Goal: Task Accomplishment & Management: Manage account settings

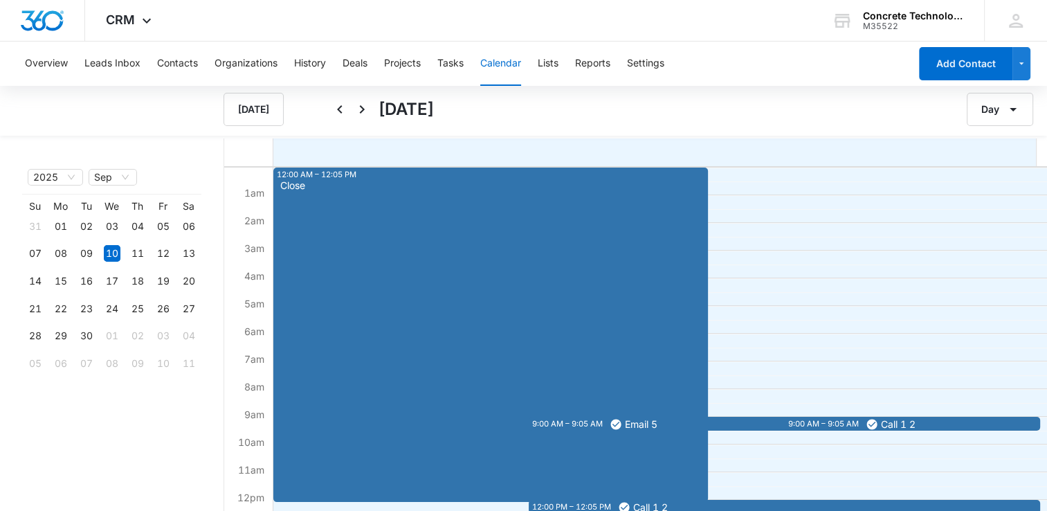
scroll to position [277, 0]
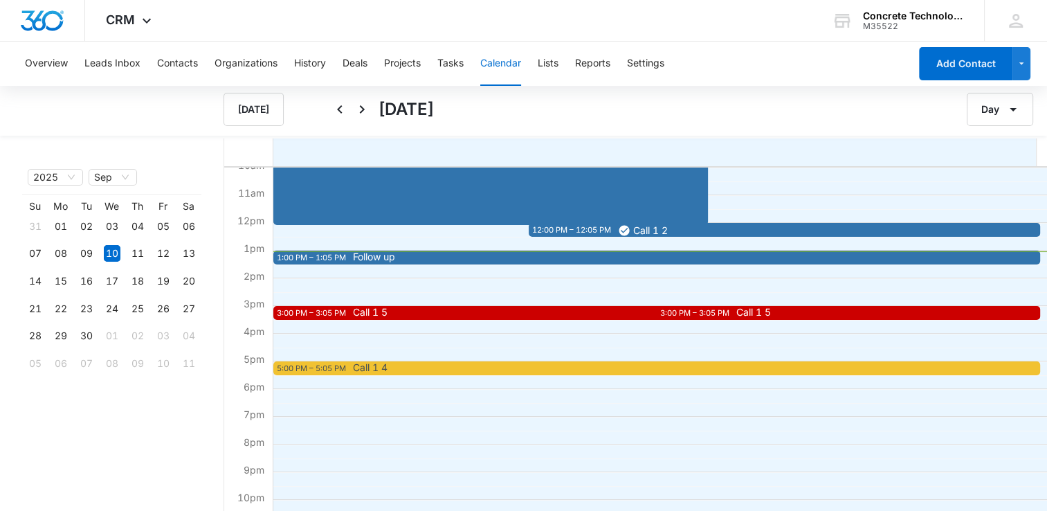
click at [390, 252] on span "Follow up" at bounding box center [374, 257] width 42 height 10
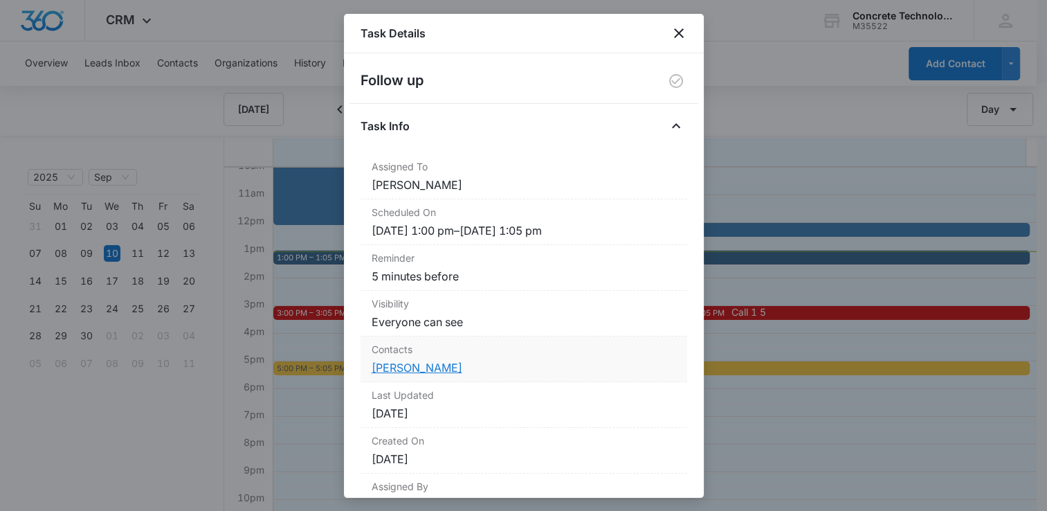
click at [408, 367] on link "[PERSON_NAME]" at bounding box center [417, 367] width 91 height 14
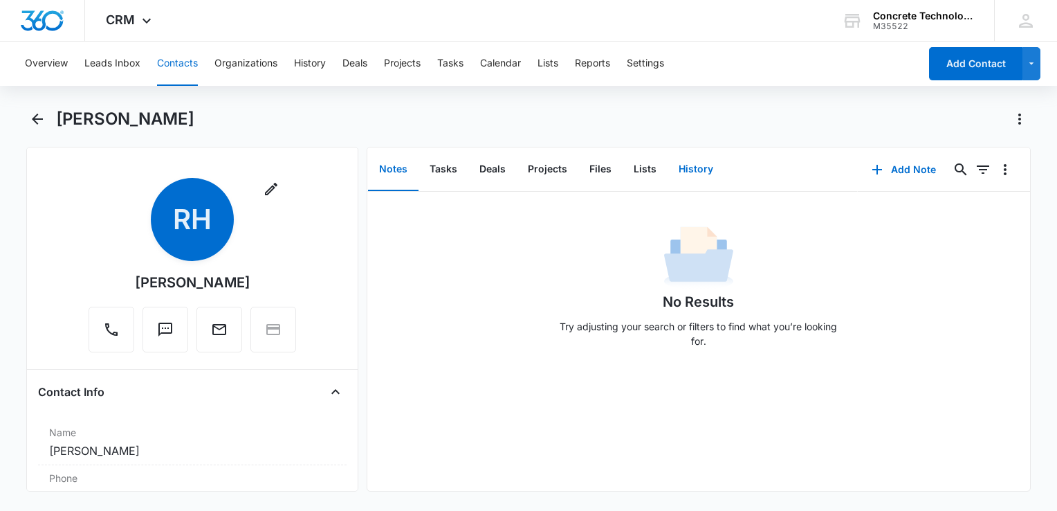
click at [699, 170] on button "History" at bounding box center [696, 169] width 57 height 43
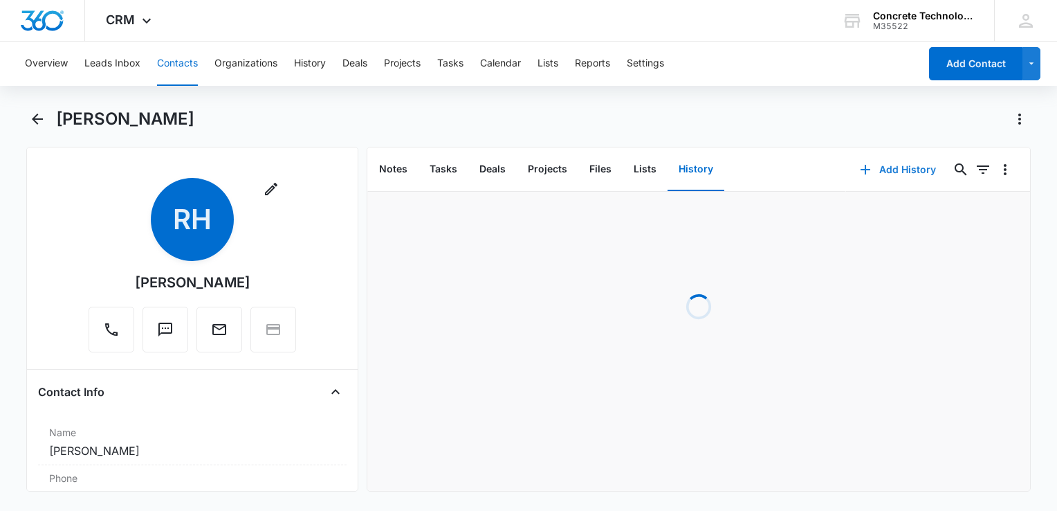
click at [888, 163] on button "Add History" at bounding box center [898, 169] width 104 height 33
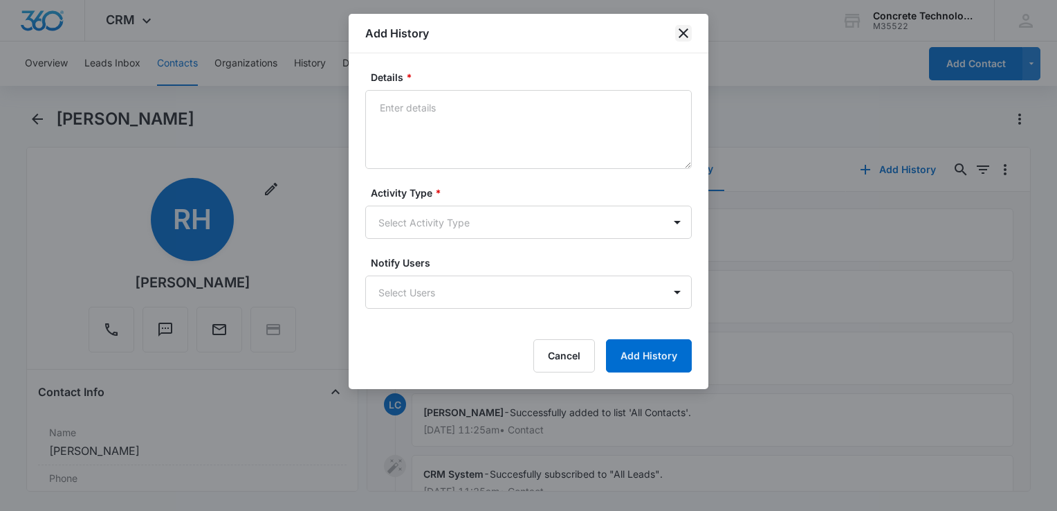
click at [686, 33] on icon "close" at bounding box center [683, 33] width 17 height 17
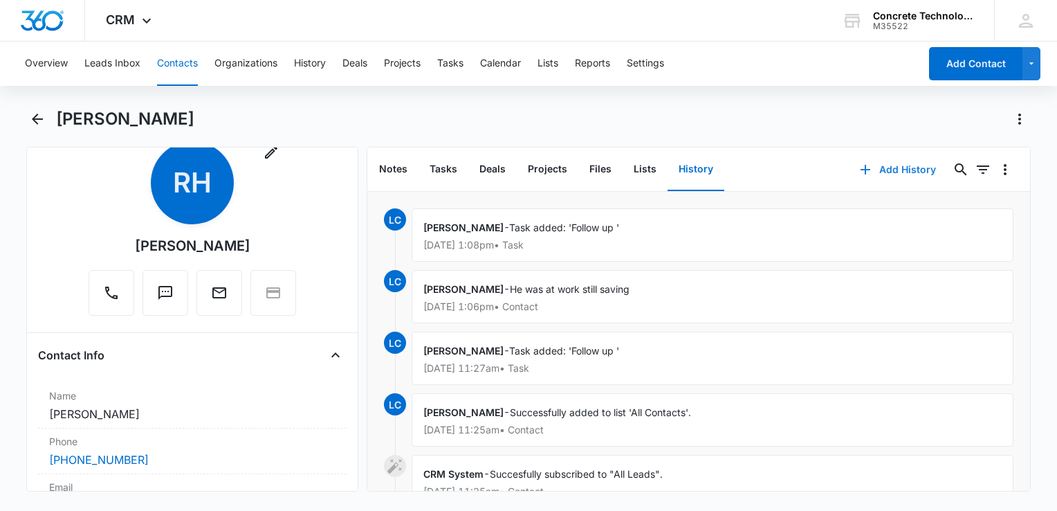
scroll to position [138, 0]
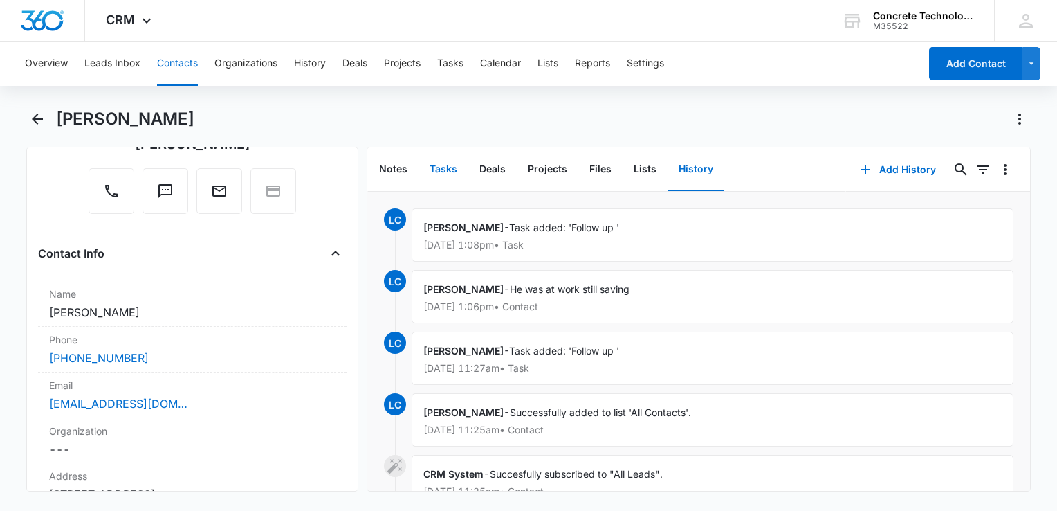
click at [451, 171] on button "Tasks" at bounding box center [444, 169] width 50 height 43
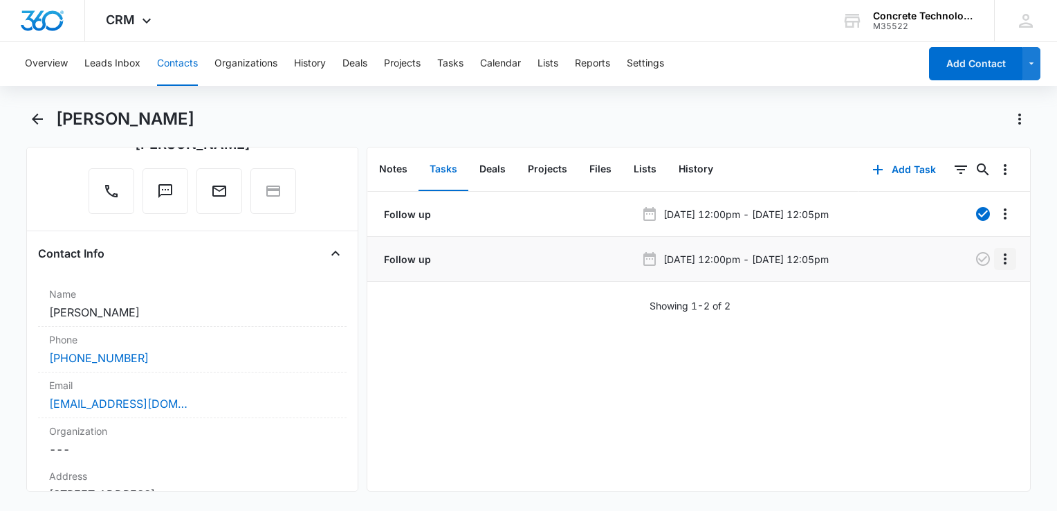
click at [1004, 262] on icon "Overflow Menu" at bounding box center [1005, 258] width 3 height 11
click at [949, 293] on div "Edit" at bounding box center [957, 298] width 29 height 10
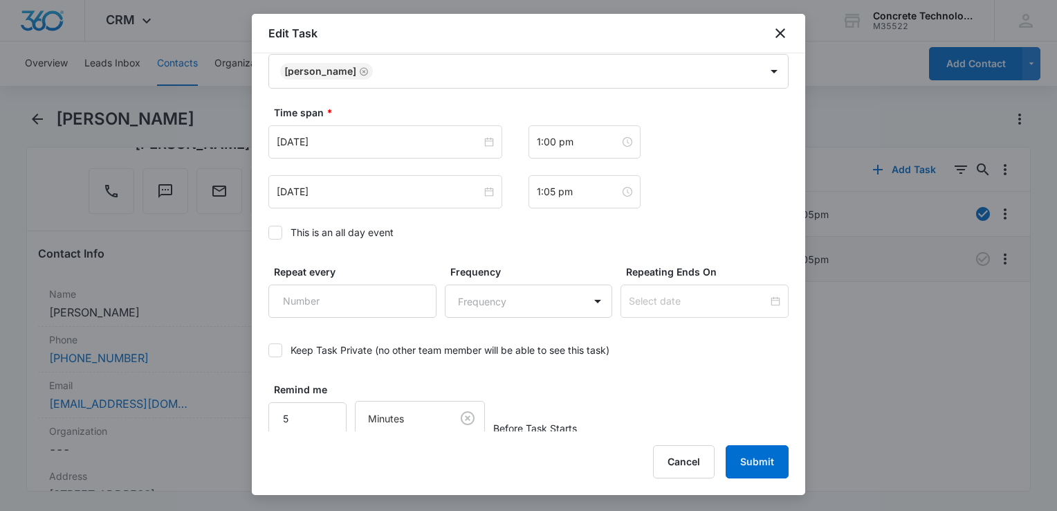
scroll to position [797, 0]
click at [586, 137] on input "1:00 pm" at bounding box center [578, 138] width 83 height 15
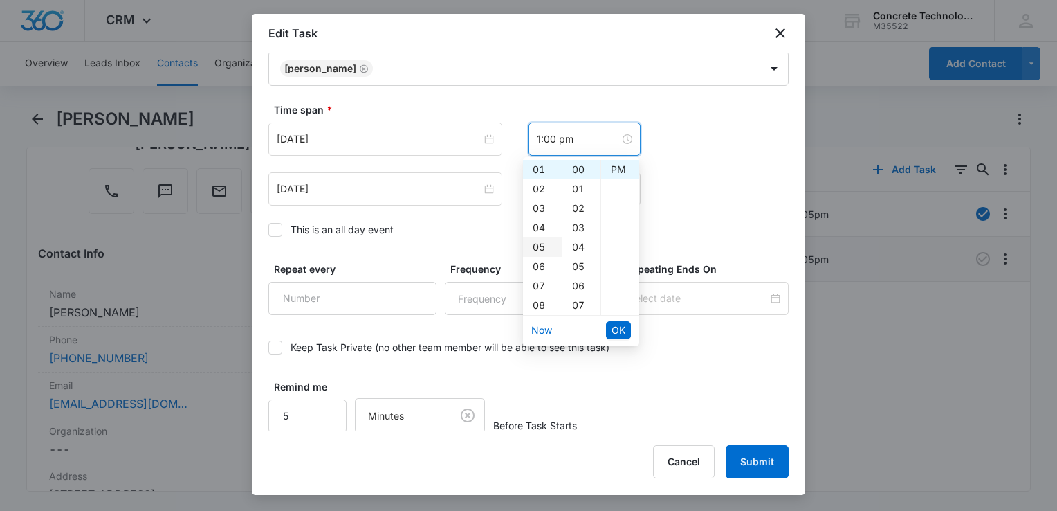
click at [538, 241] on div "05" at bounding box center [542, 246] width 39 height 19
type input "5:00 pm"
click at [624, 325] on span "OK" at bounding box center [619, 329] width 14 height 15
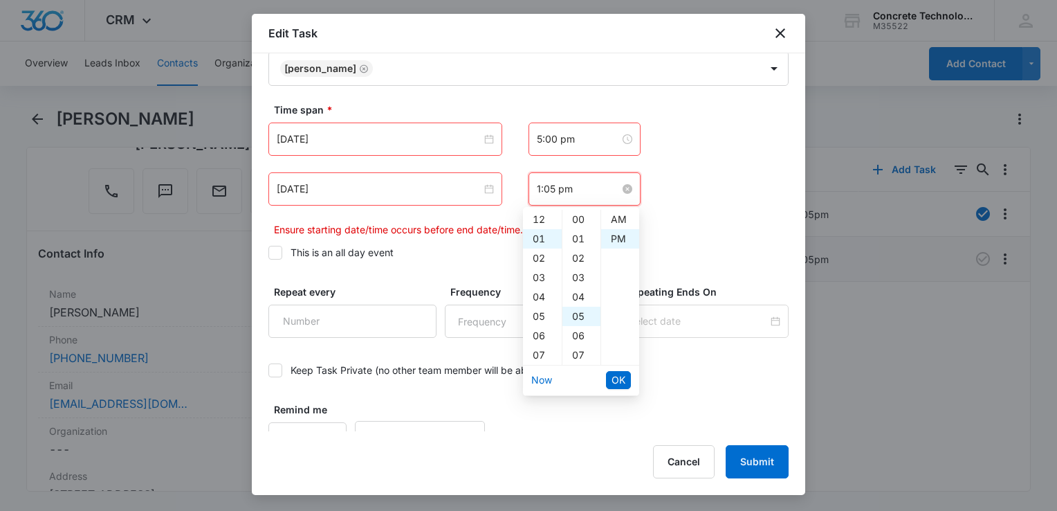
click at [593, 194] on input "1:05 pm" at bounding box center [578, 188] width 83 height 15
click at [538, 293] on div "05" at bounding box center [542, 296] width 39 height 19
type input "5:05 pm"
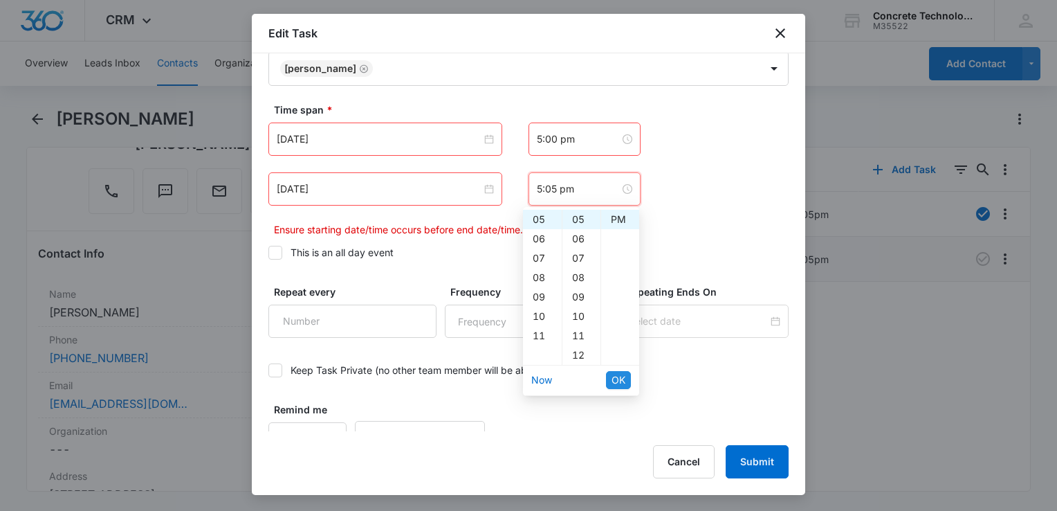
click at [624, 376] on span "OK" at bounding box center [619, 379] width 14 height 15
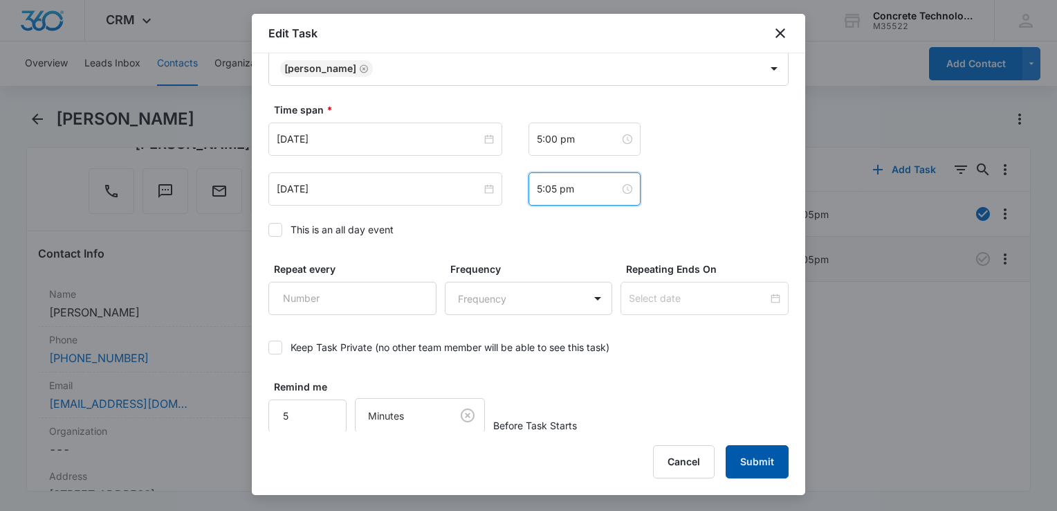
click at [763, 464] on button "Submit" at bounding box center [757, 461] width 63 height 33
